Goal: Task Accomplishment & Management: Manage account settings

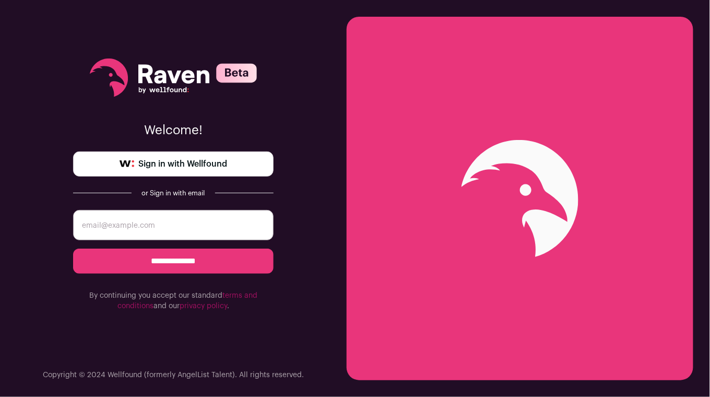
click at [128, 223] on input "email" at bounding box center [173, 225] width 201 height 30
type input "[EMAIL_ADDRESS][DOMAIN_NAME]"
click at [177, 266] on input "**********" at bounding box center [173, 261] width 201 height 25
